Goal: Task Accomplishment & Management: Use online tool/utility

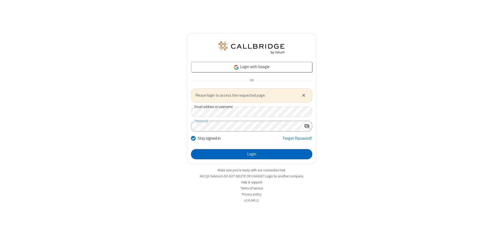
click at [251, 154] on button "Login" at bounding box center [251, 154] width 121 height 10
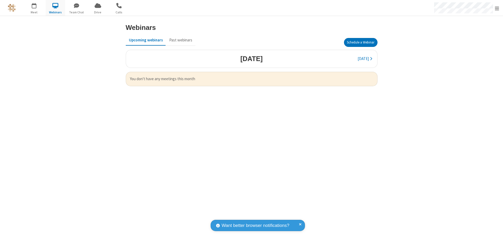
click at [360, 42] on button "Schedule a Webinar" at bounding box center [361, 42] width 34 height 9
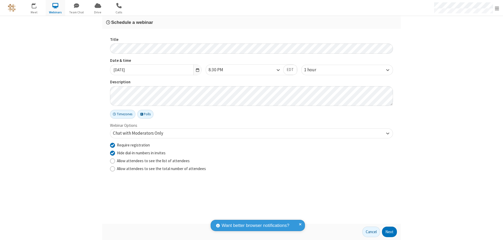
click at [112, 145] on input "Require registration" at bounding box center [112, 144] width 5 height 5
checkbox input "false"
click at [389, 232] on button "Next" at bounding box center [389, 231] width 15 height 10
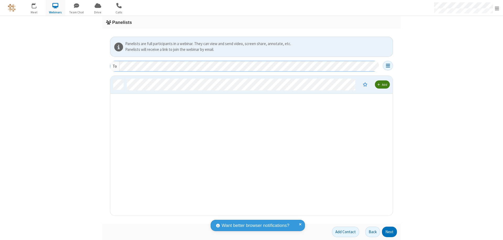
scroll to position [136, 278]
click at [389, 232] on button "Next" at bounding box center [389, 231] width 15 height 10
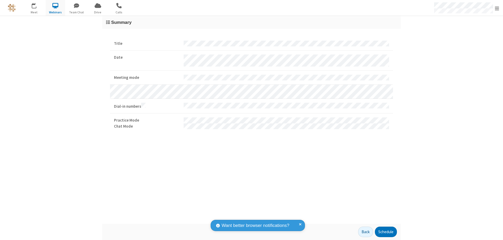
click at [385, 232] on button "Schedule" at bounding box center [386, 231] width 22 height 10
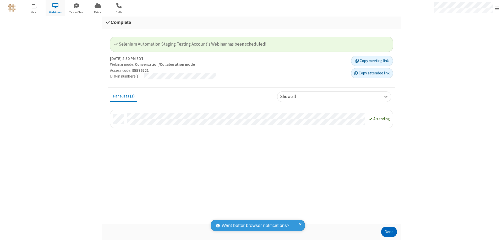
click at [389, 232] on button "Done" at bounding box center [389, 231] width 16 height 10
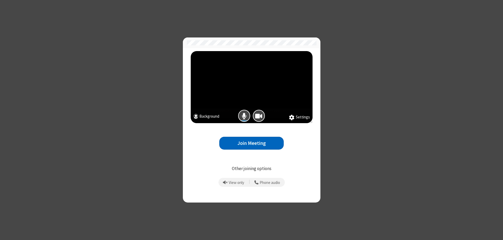
click at [251, 143] on button "Join Meeting" at bounding box center [251, 143] width 64 height 13
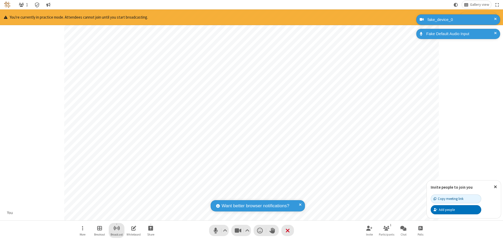
click at [116, 228] on span "Start broadcast" at bounding box center [116, 228] width 7 height 7
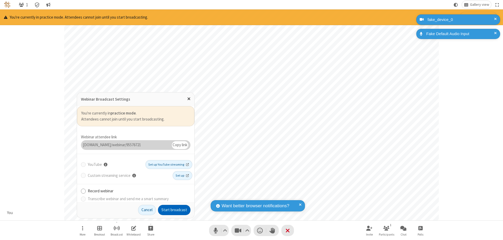
click at [174, 210] on button "Start broadcast" at bounding box center [174, 210] width 32 height 10
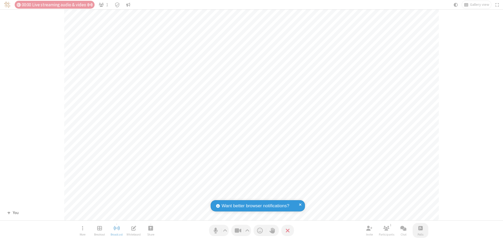
click at [420, 228] on span "Open poll" at bounding box center [420, 228] width 4 height 7
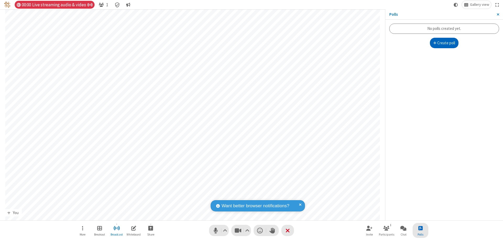
click at [444, 43] on button "Create poll" at bounding box center [444, 43] width 29 height 10
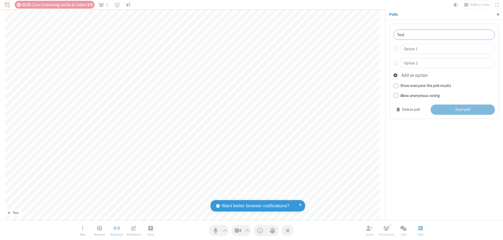
type input "Test"
type input "Yes"
type input "No"
click at [462, 109] on button "Start poll" at bounding box center [462, 109] width 64 height 10
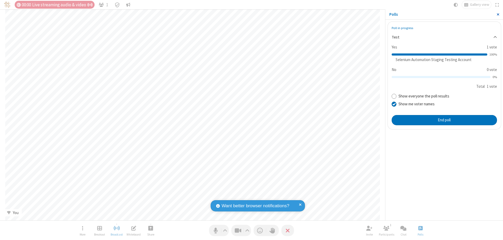
click at [497, 14] on span "Close sidebar" at bounding box center [497, 14] width 3 height 4
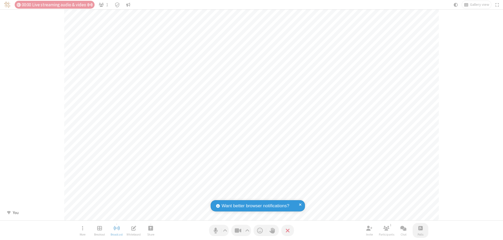
click at [420, 228] on span "Open poll" at bounding box center [420, 228] width 4 height 7
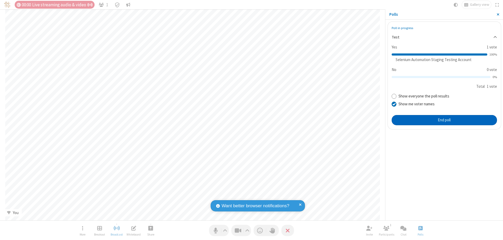
click at [444, 120] on button "End poll" at bounding box center [443, 120] width 105 height 10
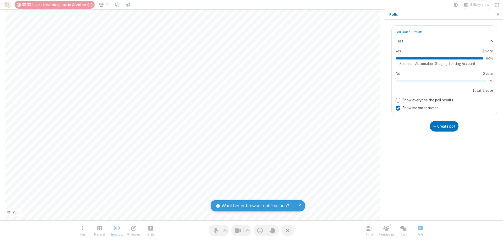
click at [497, 14] on span "Close sidebar" at bounding box center [497, 14] width 3 height 4
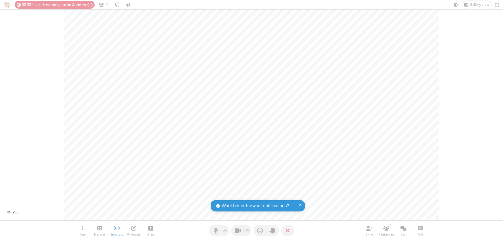
click at [420, 228] on span "Open poll" at bounding box center [420, 228] width 4 height 7
